Goal: Information Seeking & Learning: Learn about a topic

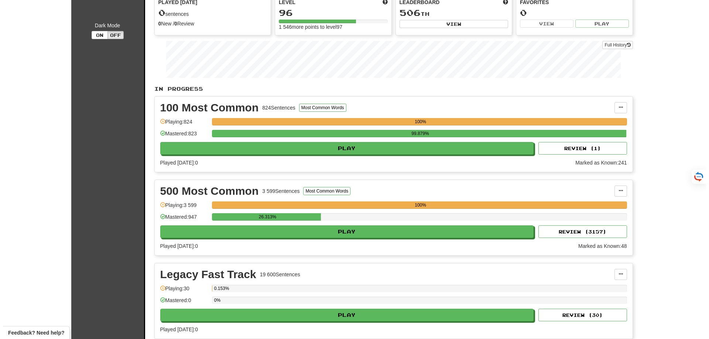
scroll to position [111, 0]
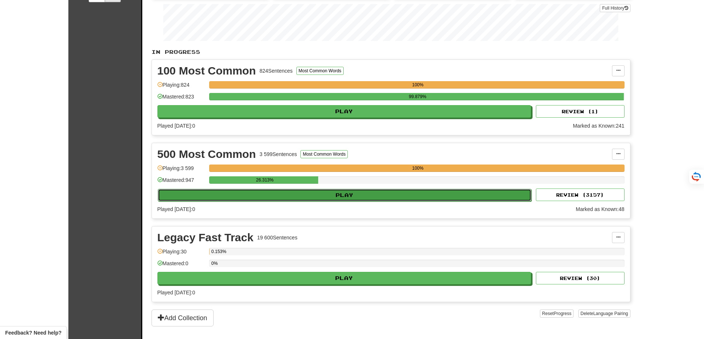
click at [393, 197] on button "Play" at bounding box center [345, 195] width 374 height 13
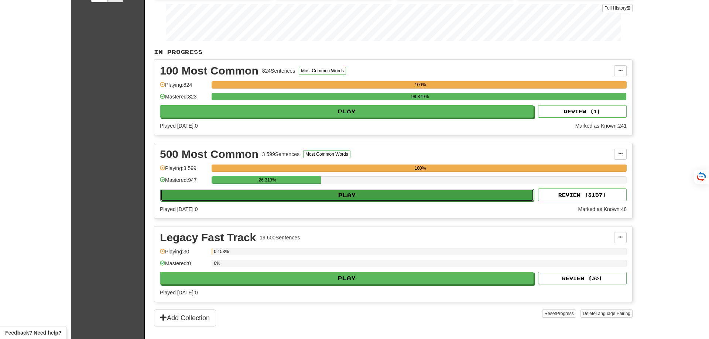
select select "**"
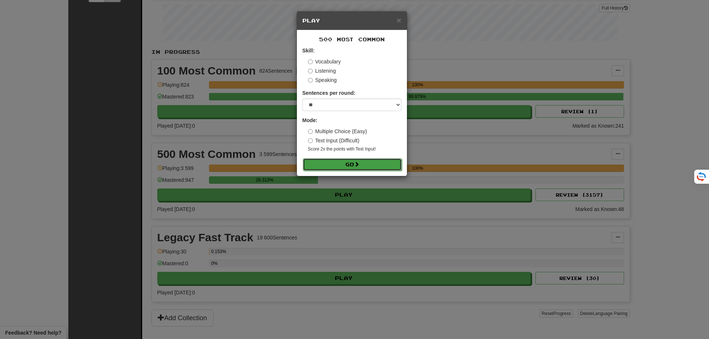
click at [376, 167] on button "Go" at bounding box center [352, 164] width 99 height 13
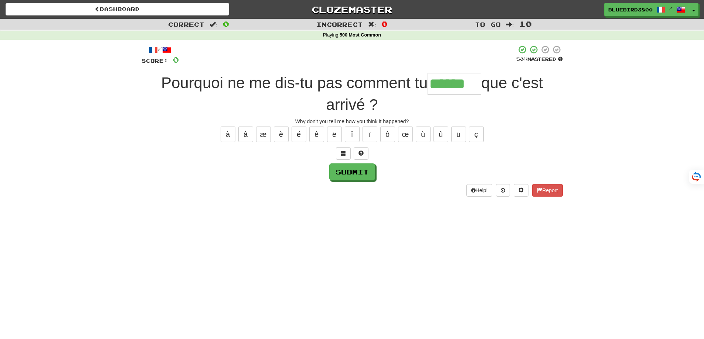
type input "******"
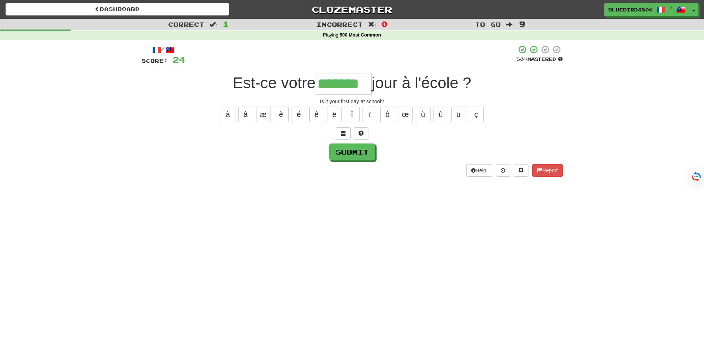
type input "*******"
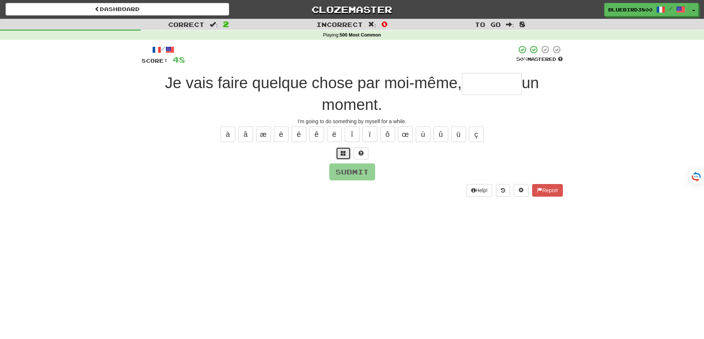
click at [343, 155] on span at bounding box center [343, 153] width 5 height 5
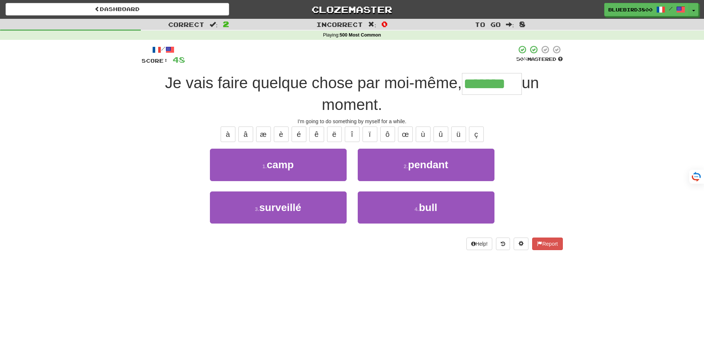
type input "*******"
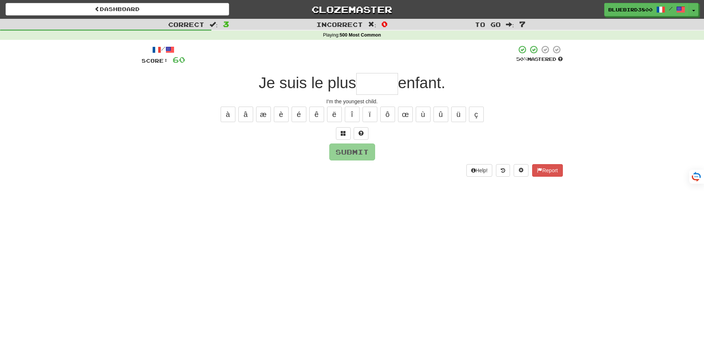
type input "*"
click at [336, 130] on button at bounding box center [343, 133] width 15 height 13
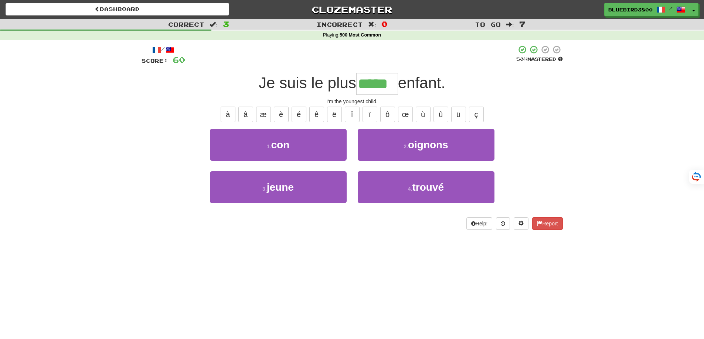
type input "*****"
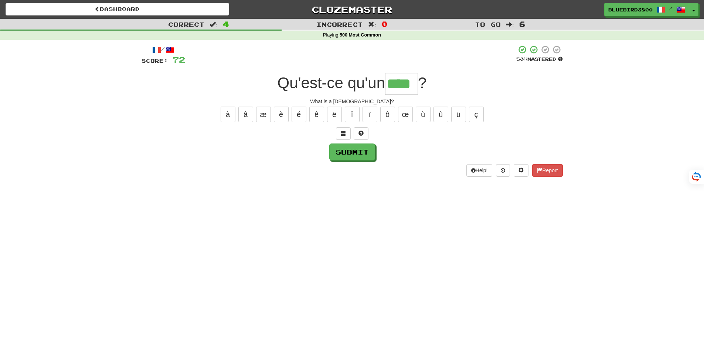
type input "****"
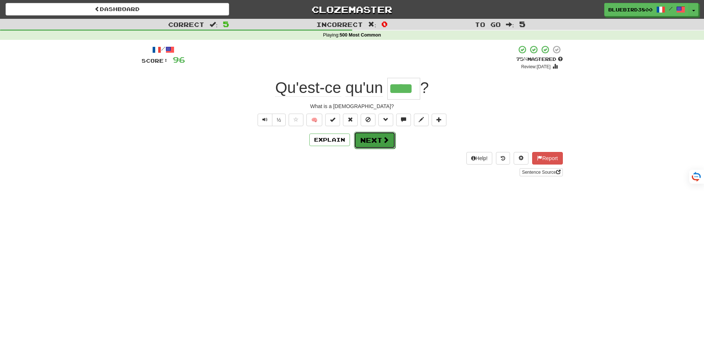
click at [387, 142] on span at bounding box center [385, 140] width 7 height 7
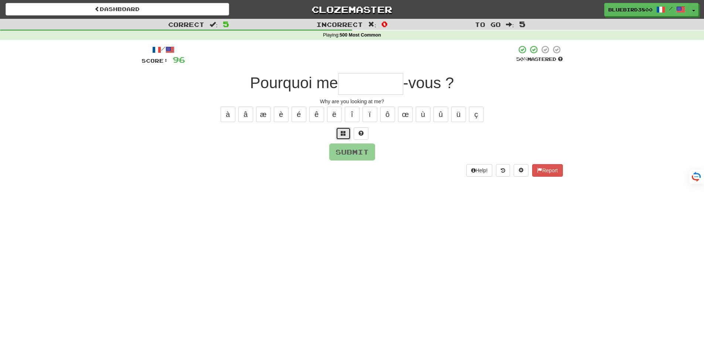
click at [338, 133] on button at bounding box center [343, 133] width 15 height 13
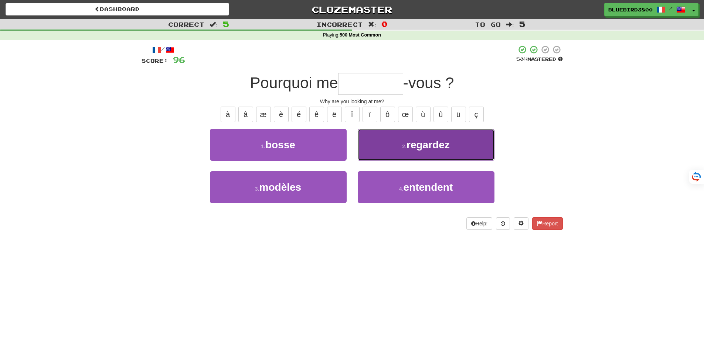
click at [388, 149] on button "2 . regardez" at bounding box center [426, 145] width 137 height 32
type input "********"
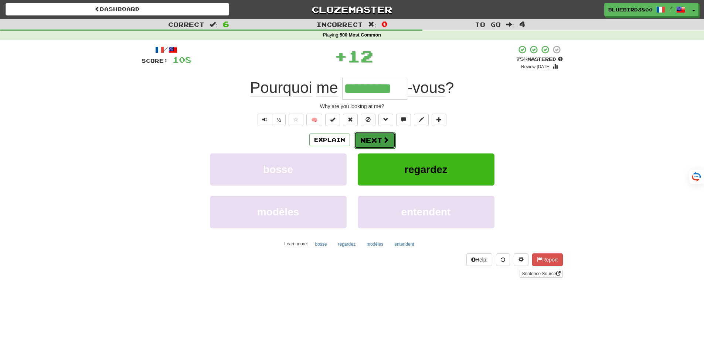
click at [387, 137] on span at bounding box center [385, 140] width 7 height 7
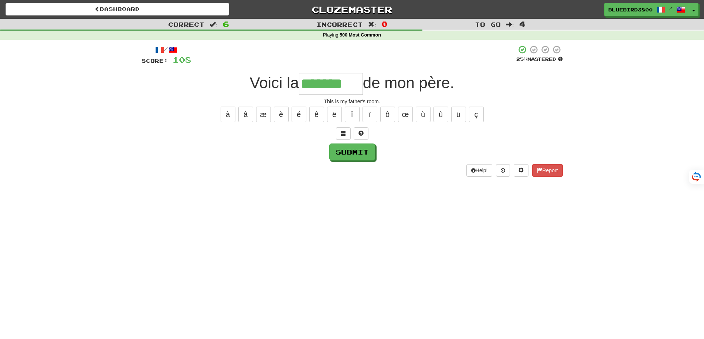
type input "*******"
type input "********"
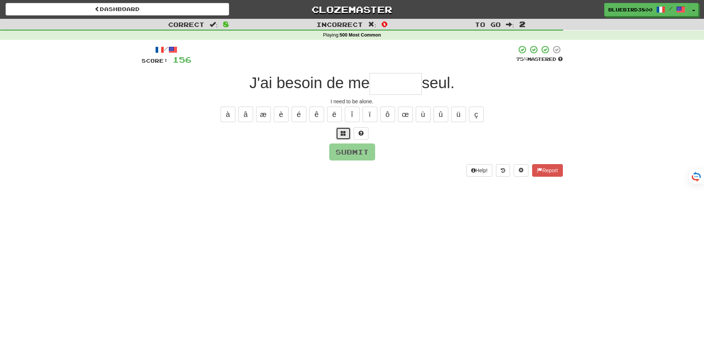
click at [341, 131] on span at bounding box center [343, 133] width 5 height 5
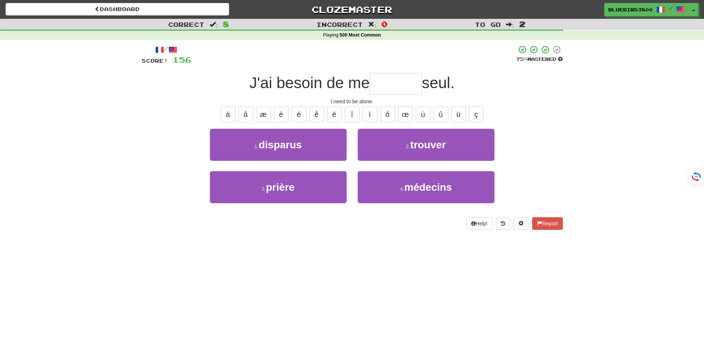
type input "*"
type input "*******"
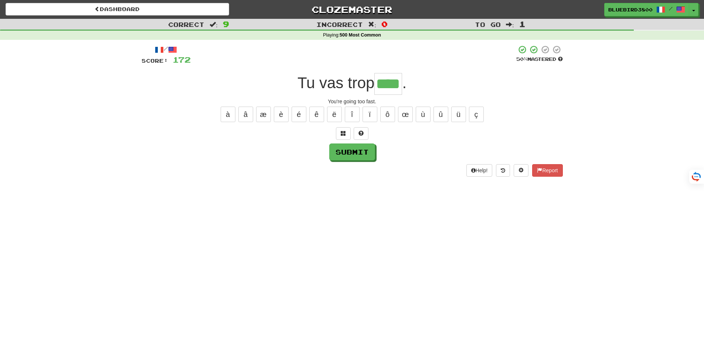
type input "****"
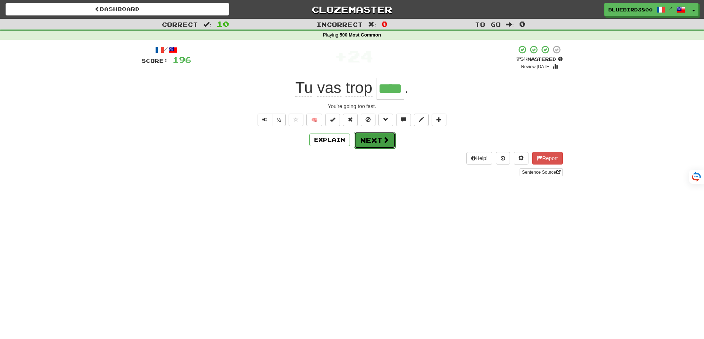
click at [361, 140] on button "Next" at bounding box center [374, 140] width 41 height 17
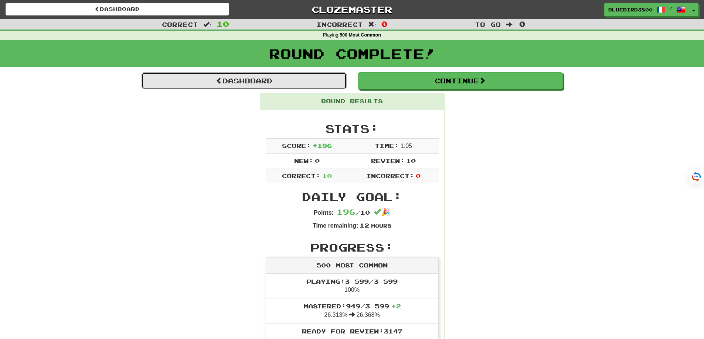
click at [236, 81] on link "Dashboard" at bounding box center [243, 80] width 205 height 17
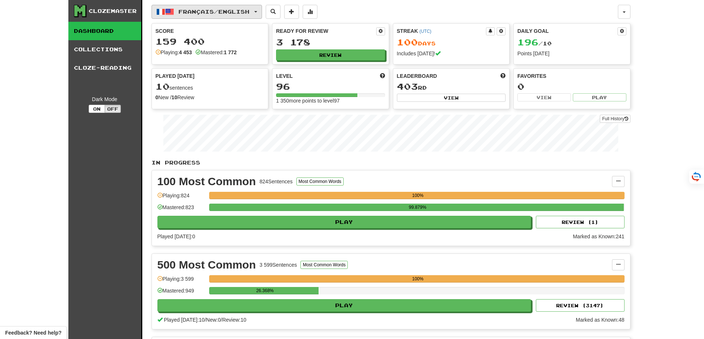
click at [203, 15] on button "Français / English" at bounding box center [206, 12] width 110 height 14
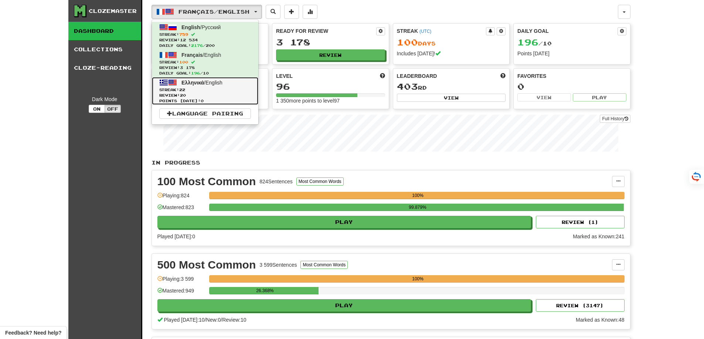
click at [202, 92] on span "Streak: 22" at bounding box center [205, 90] width 92 height 6
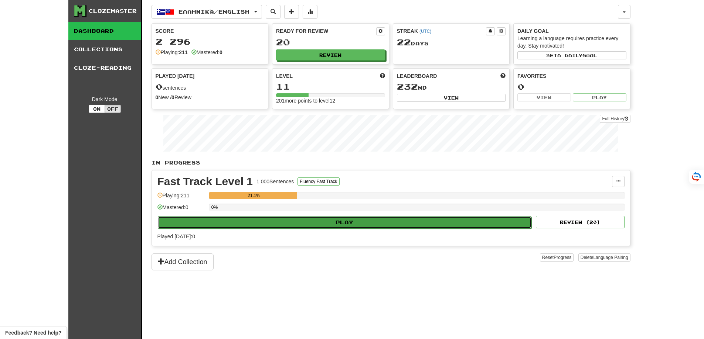
click at [328, 224] on button "Play" at bounding box center [345, 222] width 374 height 13
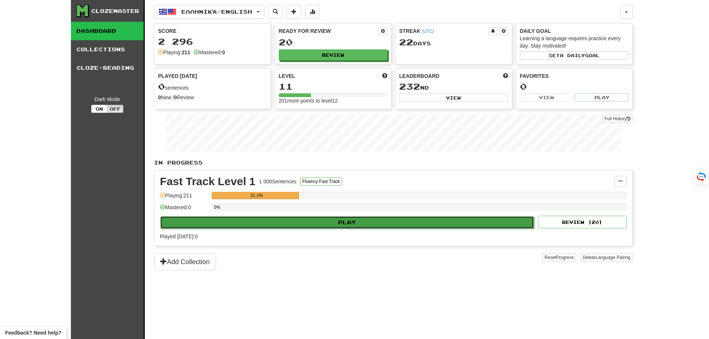
select select "**"
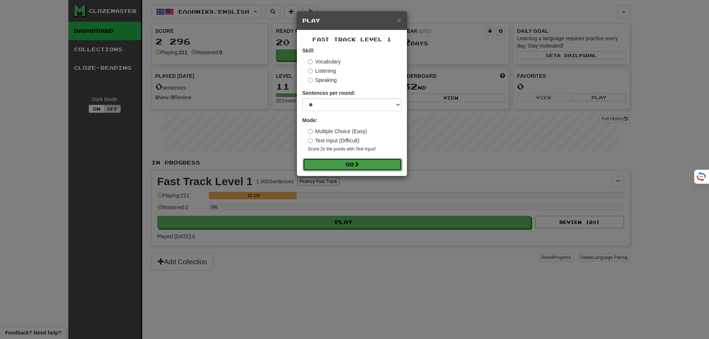
click at [348, 165] on button "Go" at bounding box center [352, 164] width 99 height 13
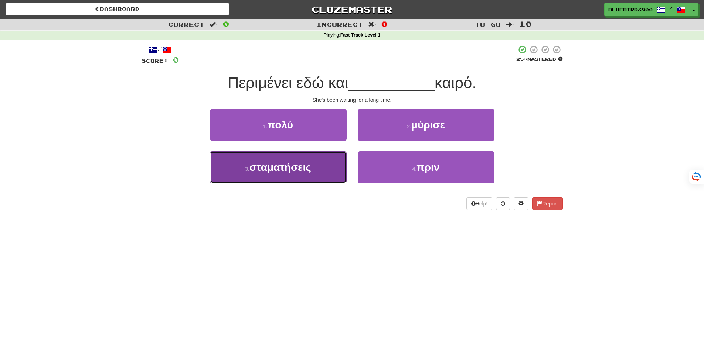
click at [326, 177] on button "3 . σταματήσεις" at bounding box center [278, 167] width 137 height 32
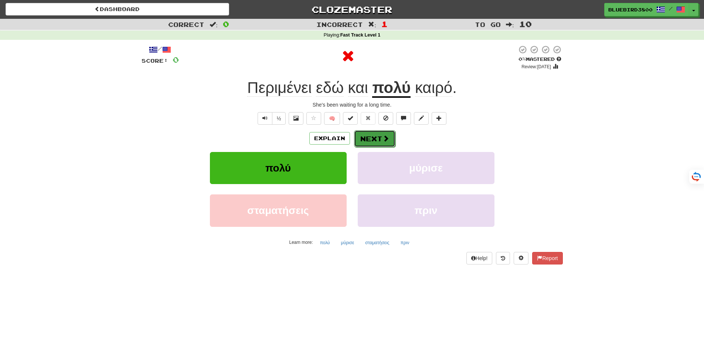
click at [374, 133] on button "Next" at bounding box center [374, 138] width 41 height 17
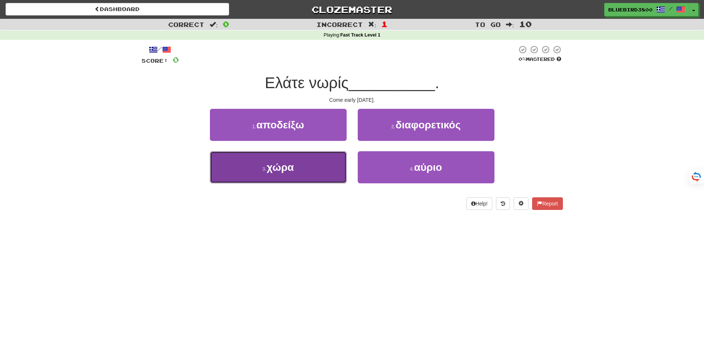
click at [315, 175] on button "3 . χώρα" at bounding box center [278, 167] width 137 height 32
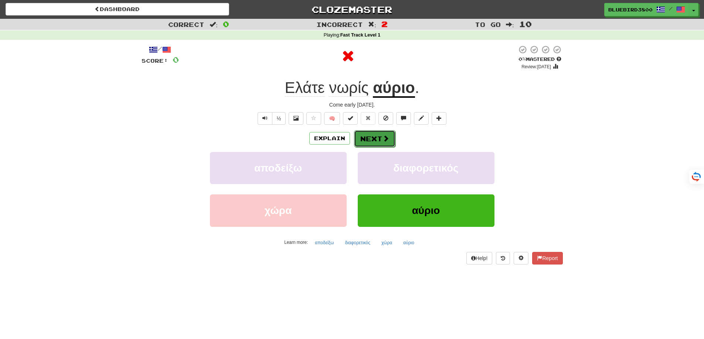
click at [382, 141] on span at bounding box center [385, 138] width 7 height 7
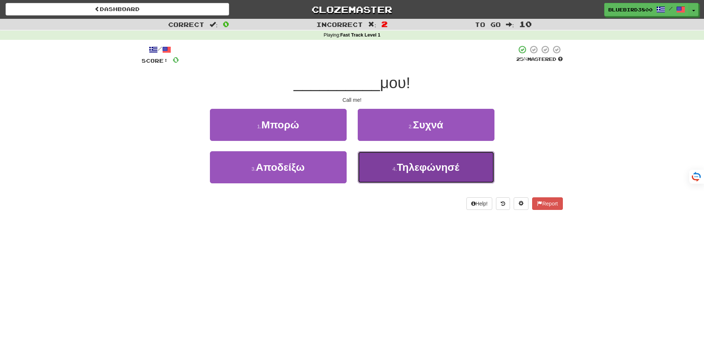
click at [406, 177] on button "4 . Τηλεφώνησέ" at bounding box center [426, 167] width 137 height 32
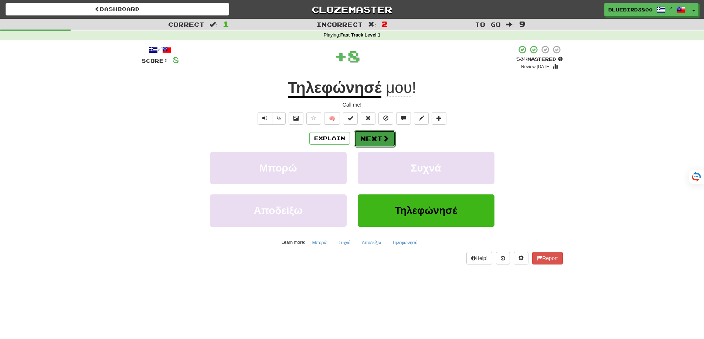
click at [392, 141] on button "Next" at bounding box center [374, 138] width 41 height 17
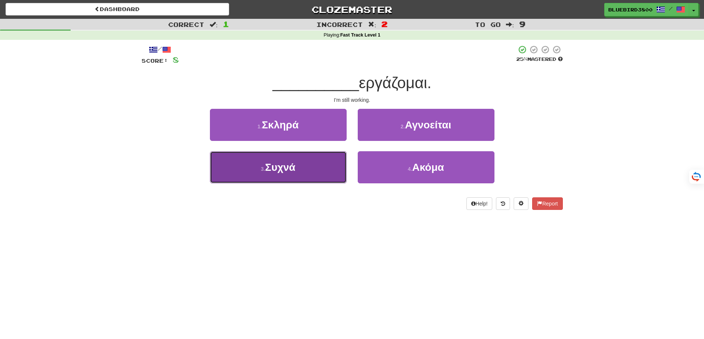
click at [345, 164] on button "3 . Συχνά" at bounding box center [278, 167] width 137 height 32
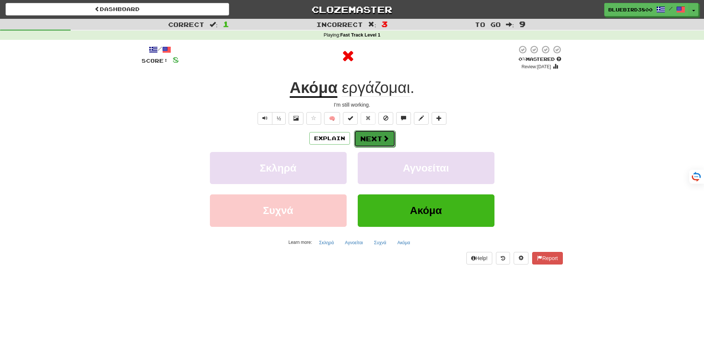
click at [385, 139] on span at bounding box center [385, 138] width 7 height 7
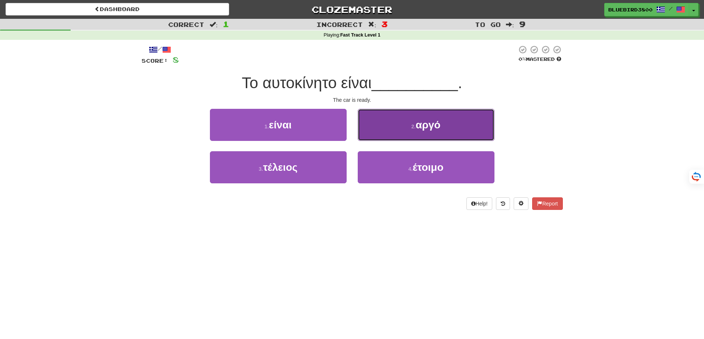
click at [383, 137] on button "2 . αργό" at bounding box center [426, 125] width 137 height 32
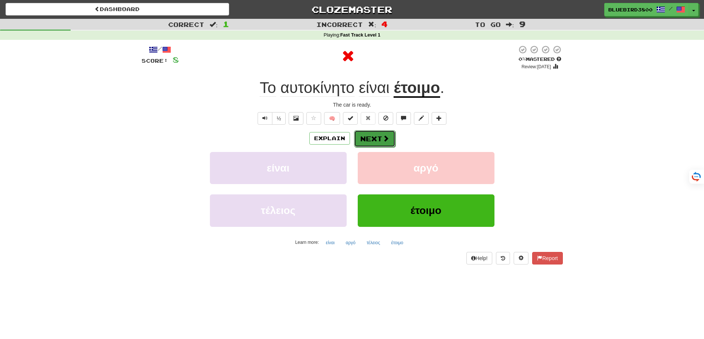
click at [389, 141] on button "Next" at bounding box center [374, 138] width 41 height 17
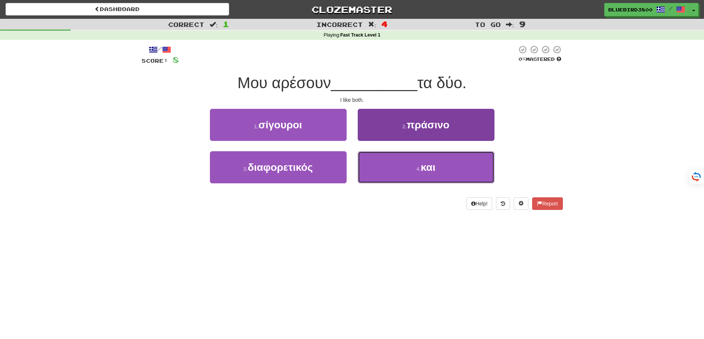
click at [372, 176] on button "4 . και" at bounding box center [426, 167] width 137 height 32
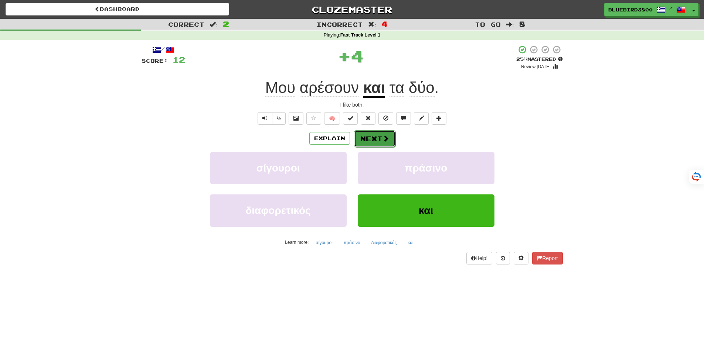
click at [380, 143] on button "Next" at bounding box center [374, 138] width 41 height 17
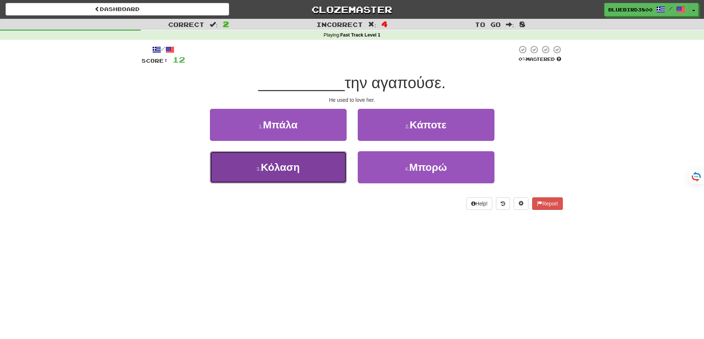
click at [336, 178] on button "3 . Κόλαση" at bounding box center [278, 167] width 137 height 32
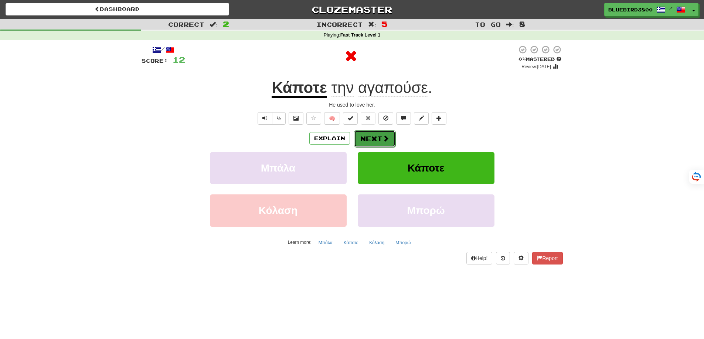
click at [380, 135] on button "Next" at bounding box center [374, 138] width 41 height 17
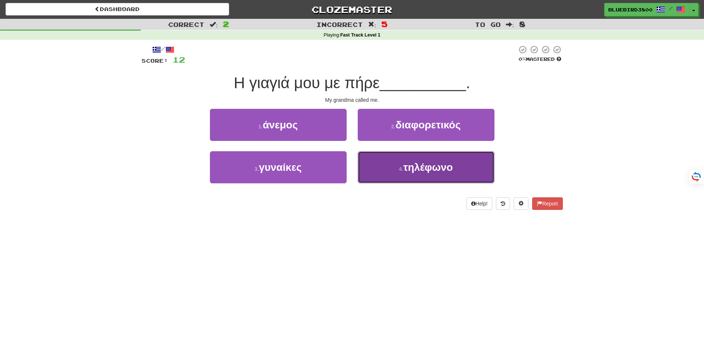
click at [382, 170] on button "4 . τηλέφωνο" at bounding box center [426, 167] width 137 height 32
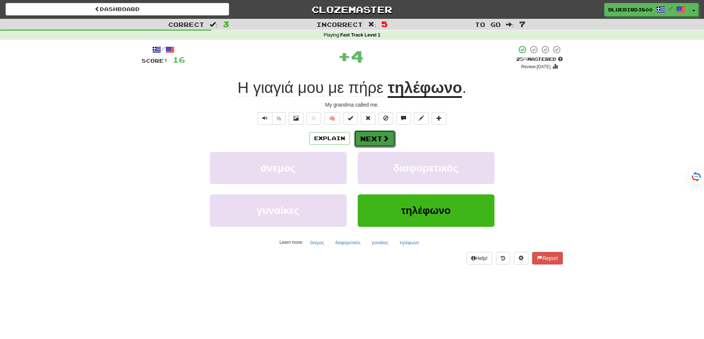
click at [373, 140] on button "Next" at bounding box center [374, 138] width 41 height 17
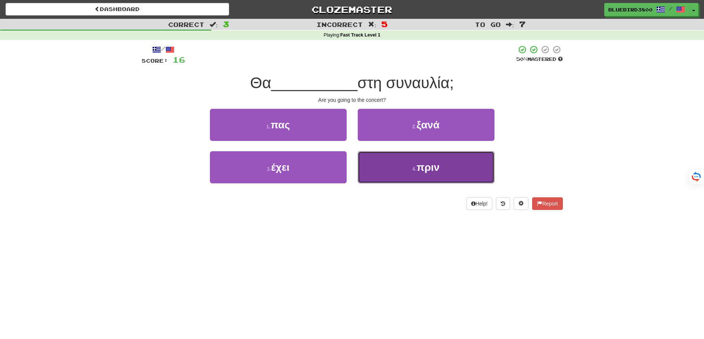
click at [367, 168] on button "4 . πριν" at bounding box center [426, 167] width 137 height 32
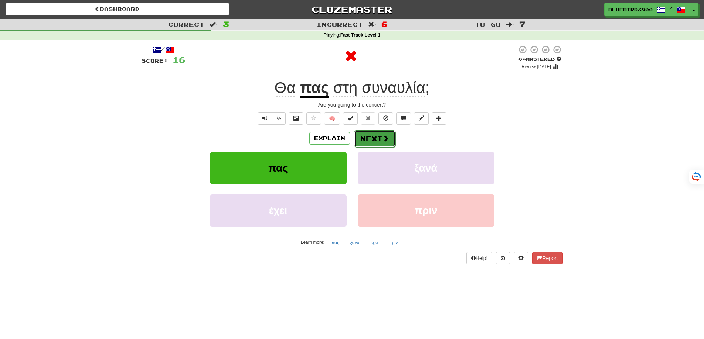
click at [378, 136] on button "Next" at bounding box center [374, 138] width 41 height 17
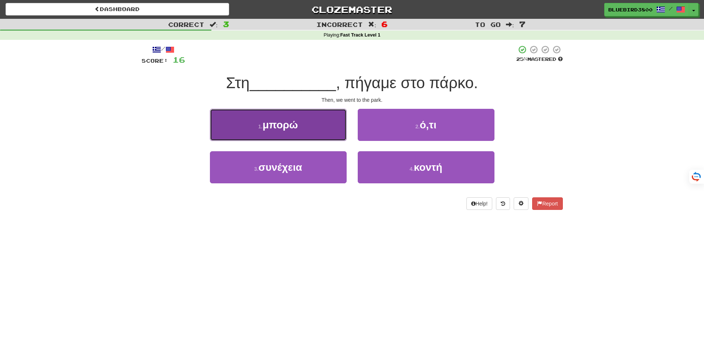
click at [327, 136] on button "1 . μπορώ" at bounding box center [278, 125] width 137 height 32
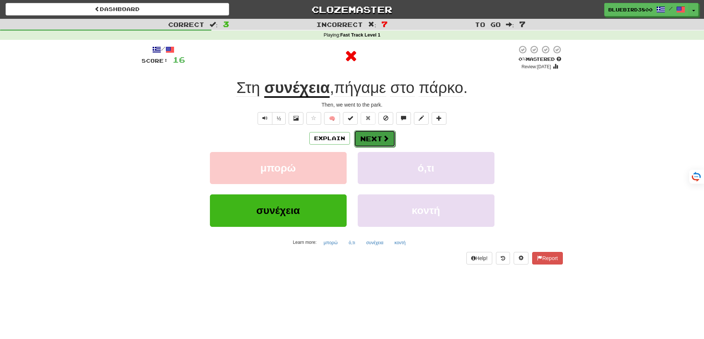
click at [378, 140] on button "Next" at bounding box center [374, 138] width 41 height 17
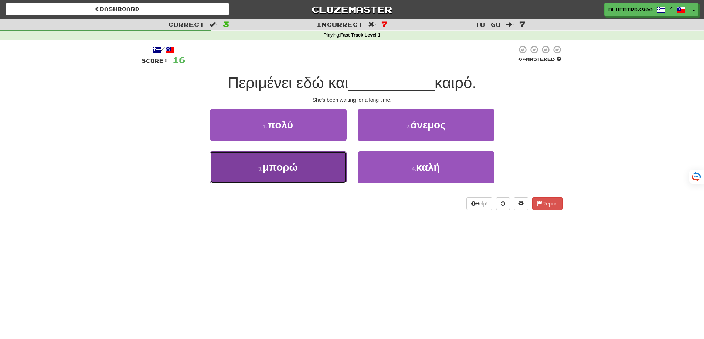
click at [332, 170] on button "3 . μπορώ" at bounding box center [278, 167] width 137 height 32
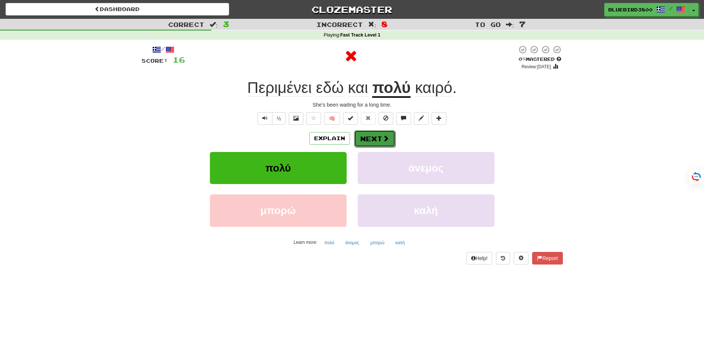
click at [377, 131] on button "Next" at bounding box center [374, 138] width 41 height 17
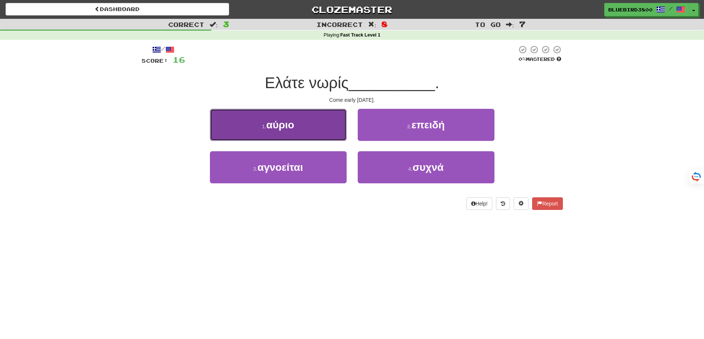
click at [334, 133] on button "1 . αύριο" at bounding box center [278, 125] width 137 height 32
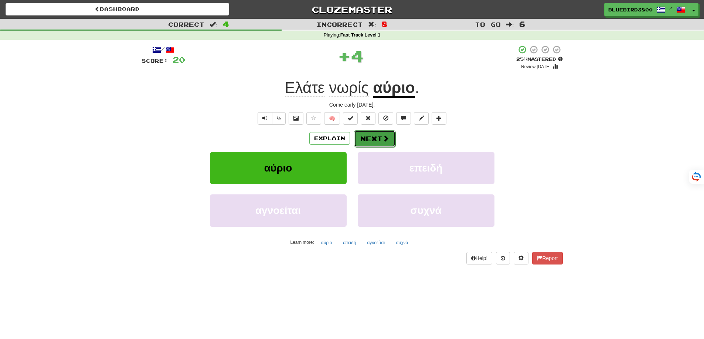
click at [366, 134] on button "Next" at bounding box center [374, 138] width 41 height 17
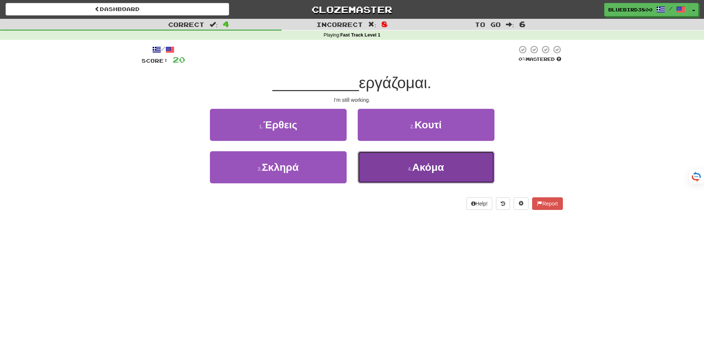
click at [359, 179] on button "4 . Ακόμα" at bounding box center [426, 167] width 137 height 32
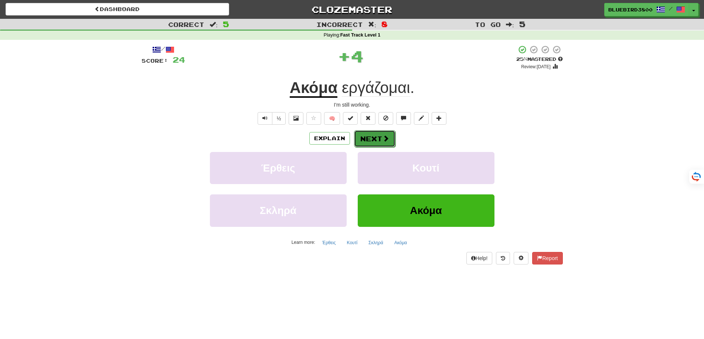
click at [362, 142] on button "Next" at bounding box center [374, 138] width 41 height 17
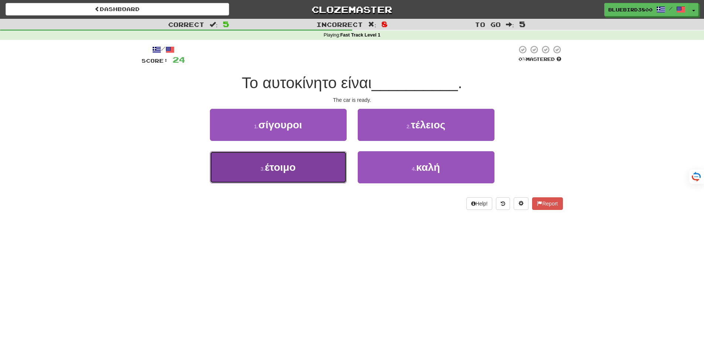
click at [324, 178] on button "3 . έτοιμο" at bounding box center [278, 167] width 137 height 32
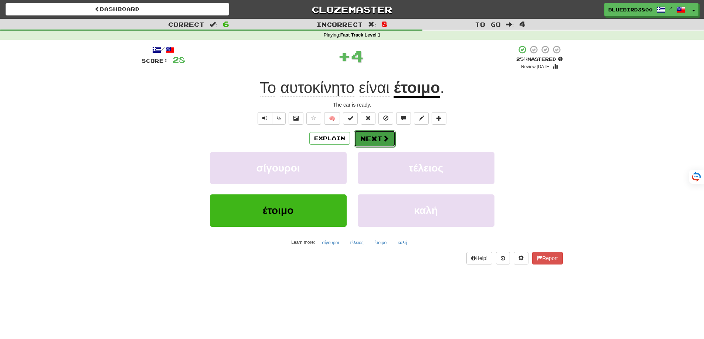
click at [366, 136] on button "Next" at bounding box center [374, 138] width 41 height 17
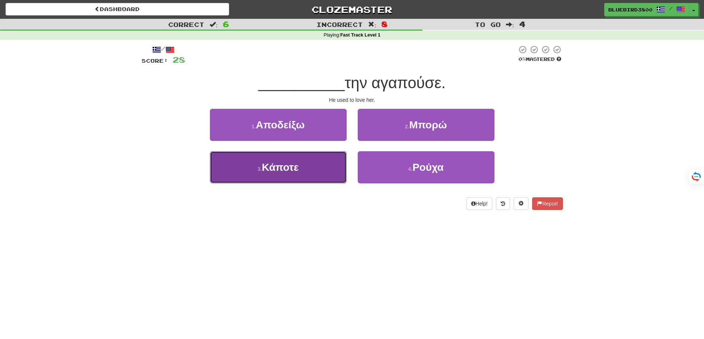
click at [341, 180] on button "3 . Κάποτε" at bounding box center [278, 167] width 137 height 32
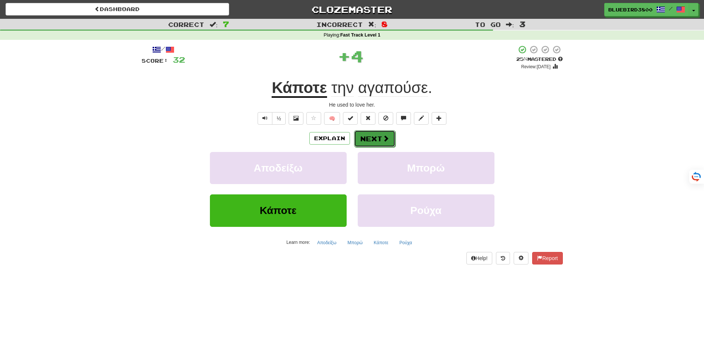
click at [368, 141] on button "Next" at bounding box center [374, 138] width 41 height 17
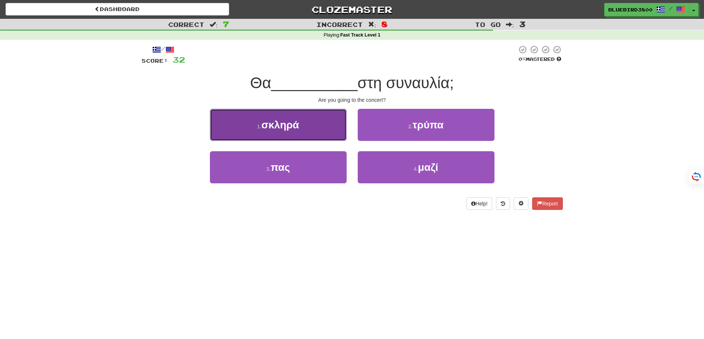
click at [336, 134] on button "1 . σκληρά" at bounding box center [278, 125] width 137 height 32
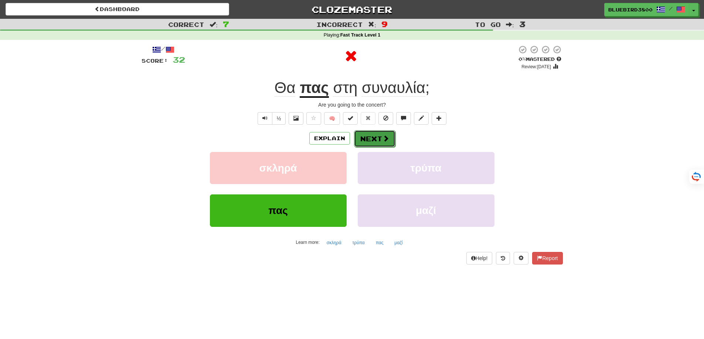
click at [363, 134] on button "Next" at bounding box center [374, 138] width 41 height 17
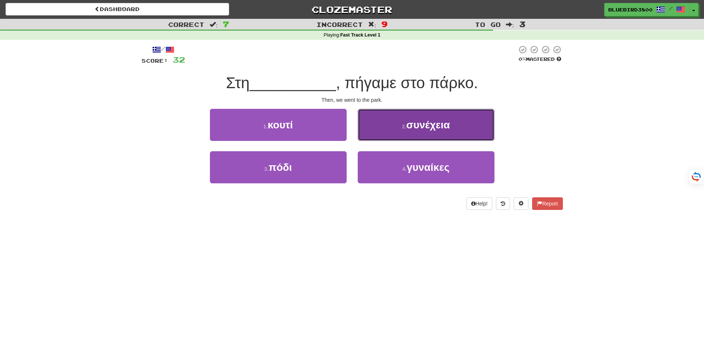
click at [397, 126] on button "2 . συνέχεια" at bounding box center [426, 125] width 137 height 32
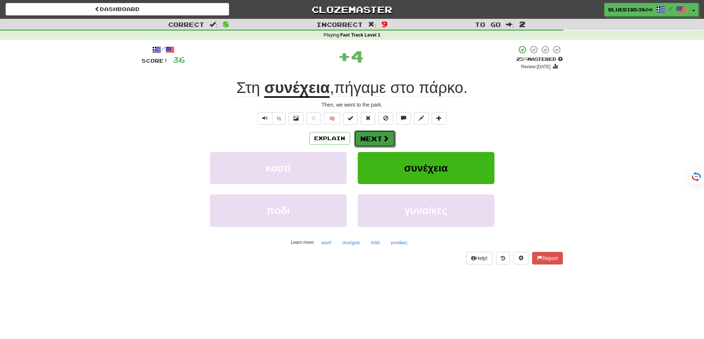
click at [380, 139] on button "Next" at bounding box center [374, 138] width 41 height 17
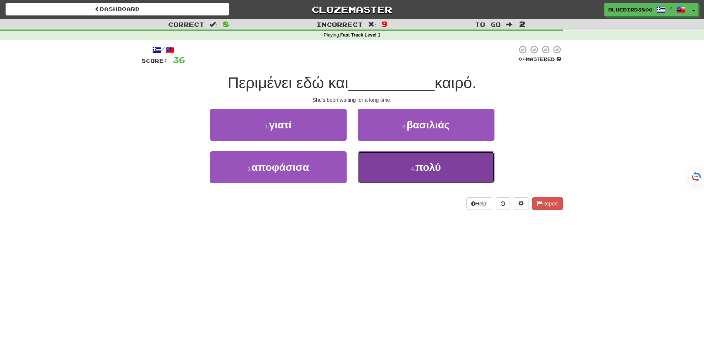
click at [370, 178] on button "4 . πολύ" at bounding box center [426, 167] width 137 height 32
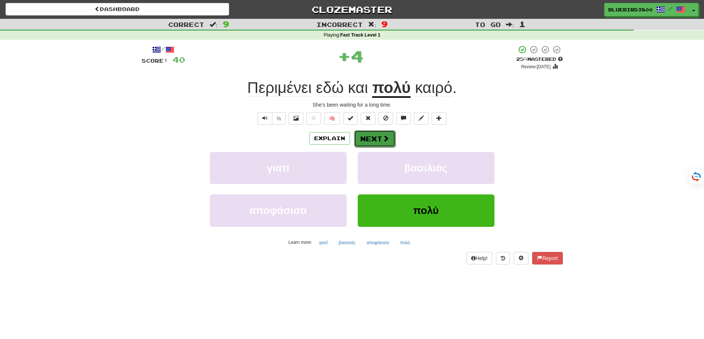
click at [382, 135] on span at bounding box center [385, 138] width 7 height 7
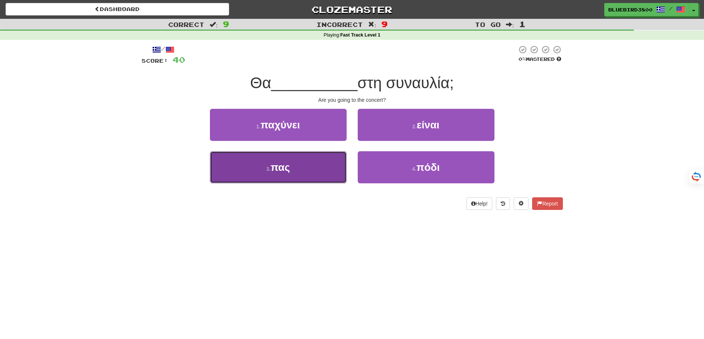
click at [345, 174] on button "3 . πας" at bounding box center [278, 167] width 137 height 32
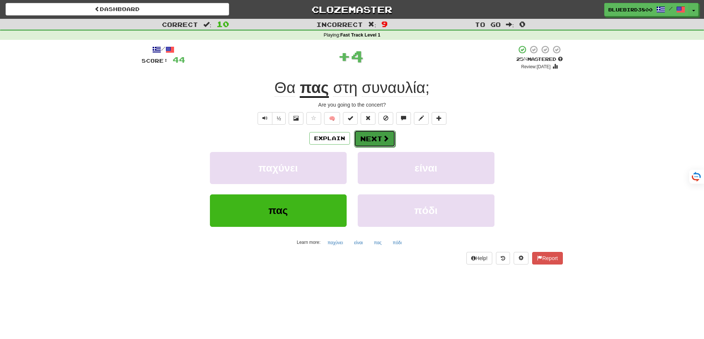
click at [390, 139] on button "Next" at bounding box center [374, 138] width 41 height 17
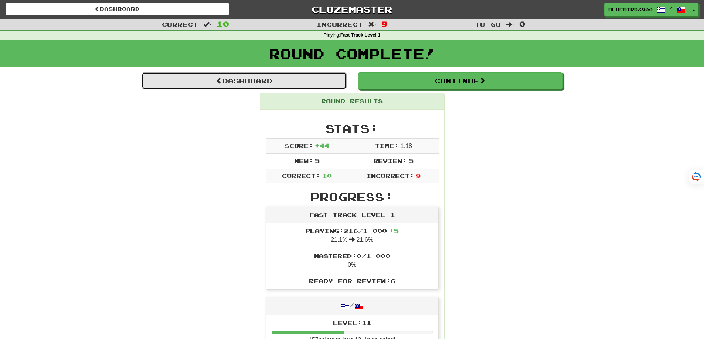
click at [258, 80] on link "Dashboard" at bounding box center [243, 80] width 205 height 17
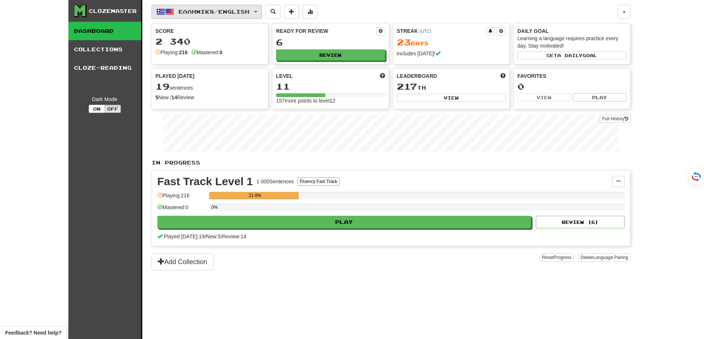
click at [211, 11] on span "Ελληνικά / English" at bounding box center [213, 11] width 71 height 6
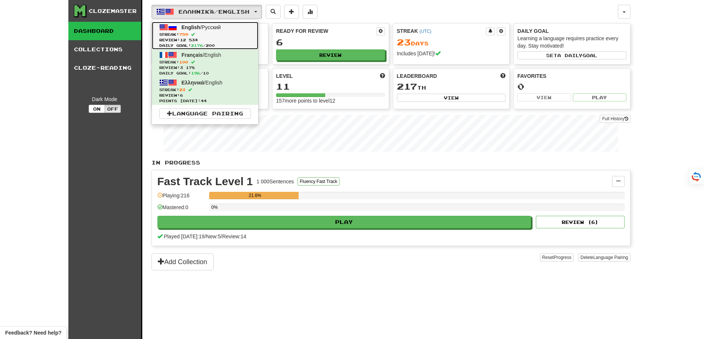
click at [198, 41] on span "Review: 12 534" at bounding box center [205, 40] width 92 height 6
